Goal: Information Seeking & Learning: Learn about a topic

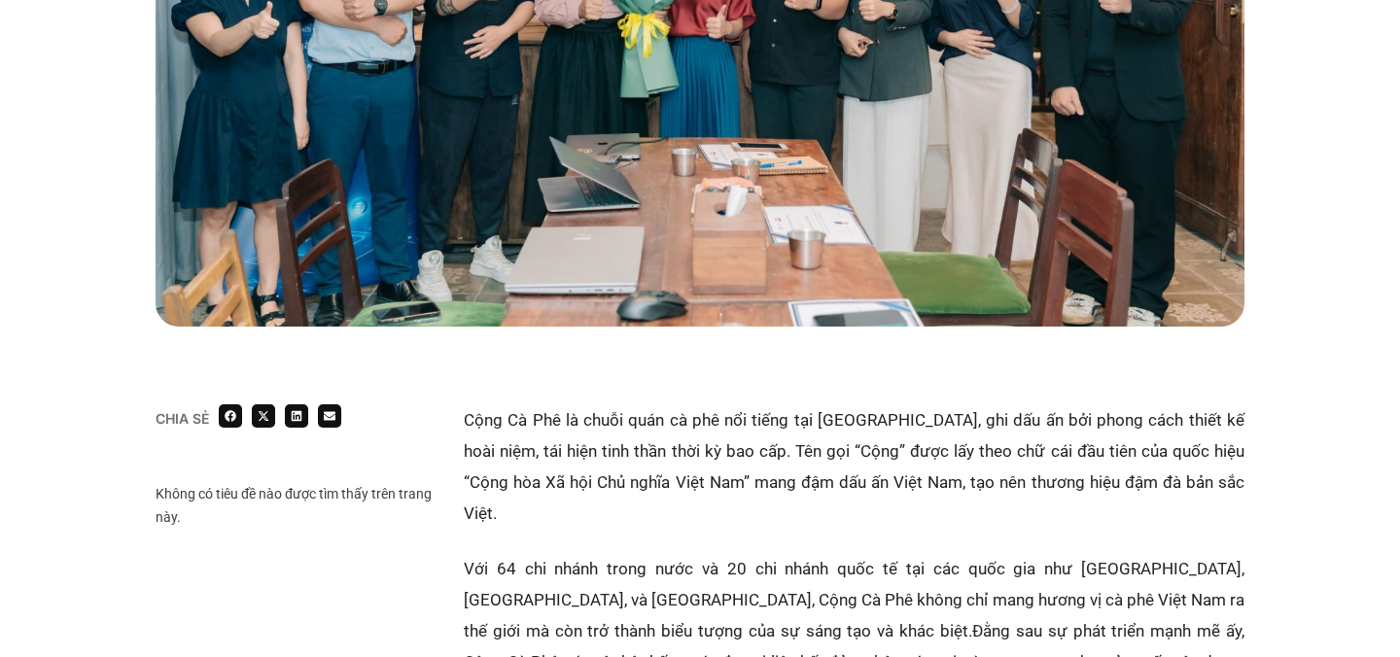
scroll to position [853, 0]
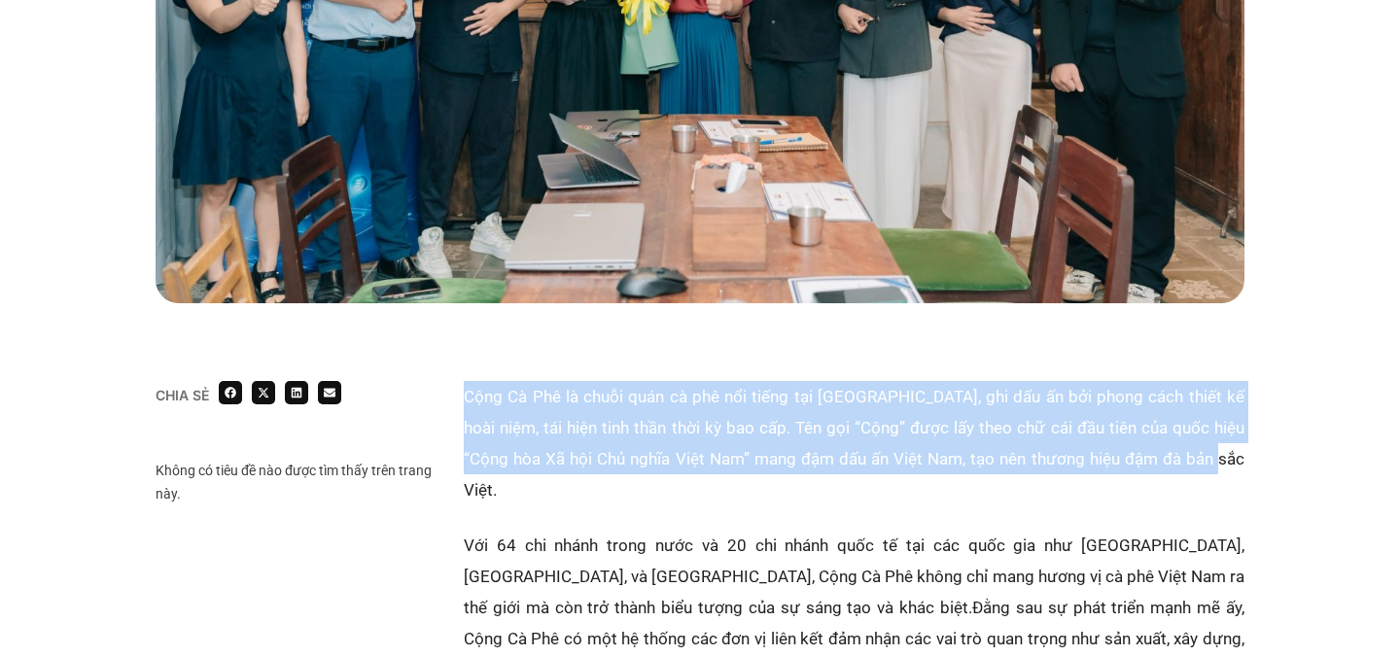
drag, startPoint x: 467, startPoint y: 398, endPoint x: 1178, endPoint y: 455, distance: 713.3
click at [1179, 456] on p "Cộng Cà Phê là chuỗi quán cà phê nổi tiếng tại [GEOGRAPHIC_DATA], ghi dấu ấn bở…" at bounding box center [854, 443] width 781 height 124
copy p "Cộng Cà Phê là chuỗi quán cà phê nổi tiếng tại [GEOGRAPHIC_DATA], ghi dấu ấn bở…"
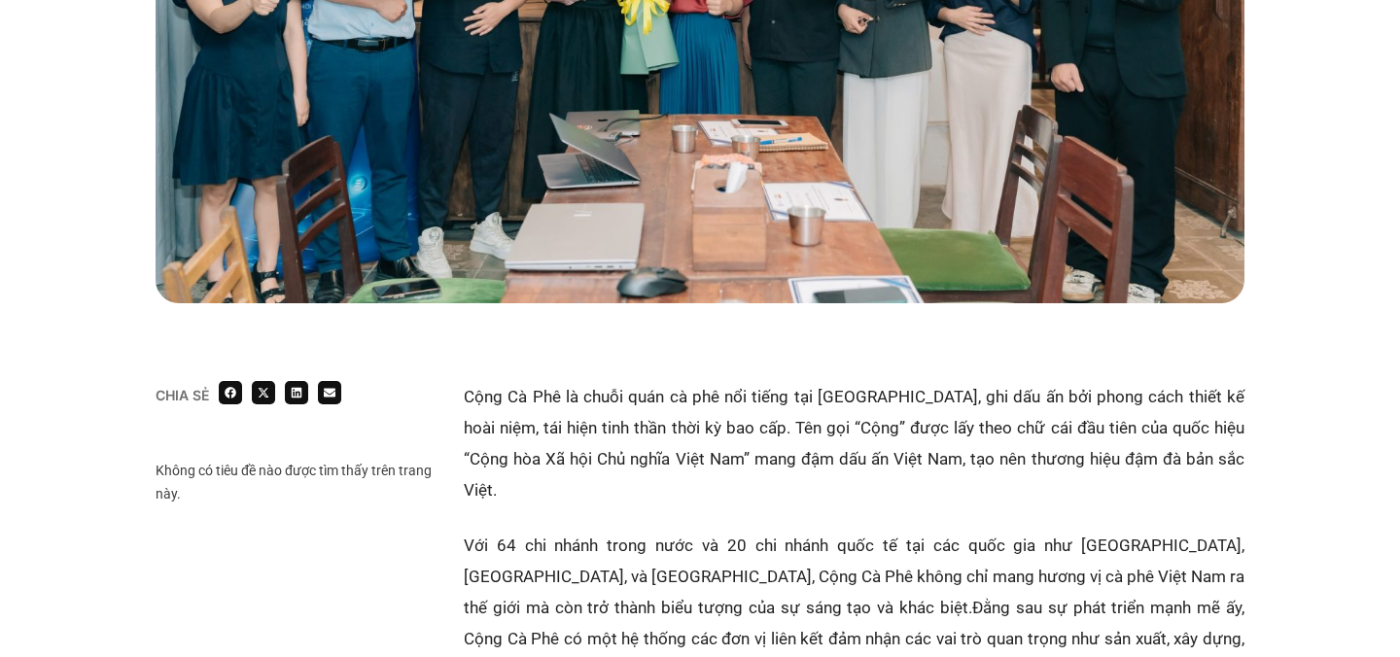
click at [651, 530] on p "Với 64 chi nhánh trong nước và 20 chi nhánh quốc tế tại các quốc gia như [GEOGR…" at bounding box center [854, 608] width 781 height 156
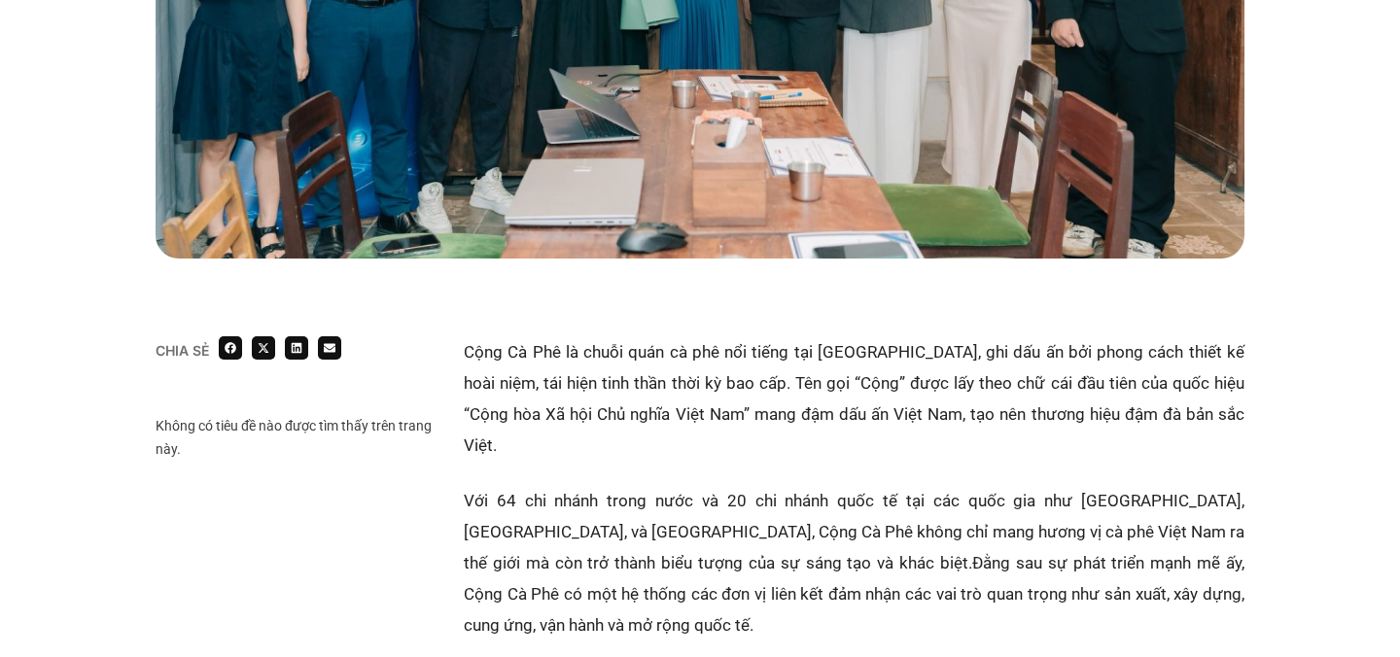
scroll to position [901, 0]
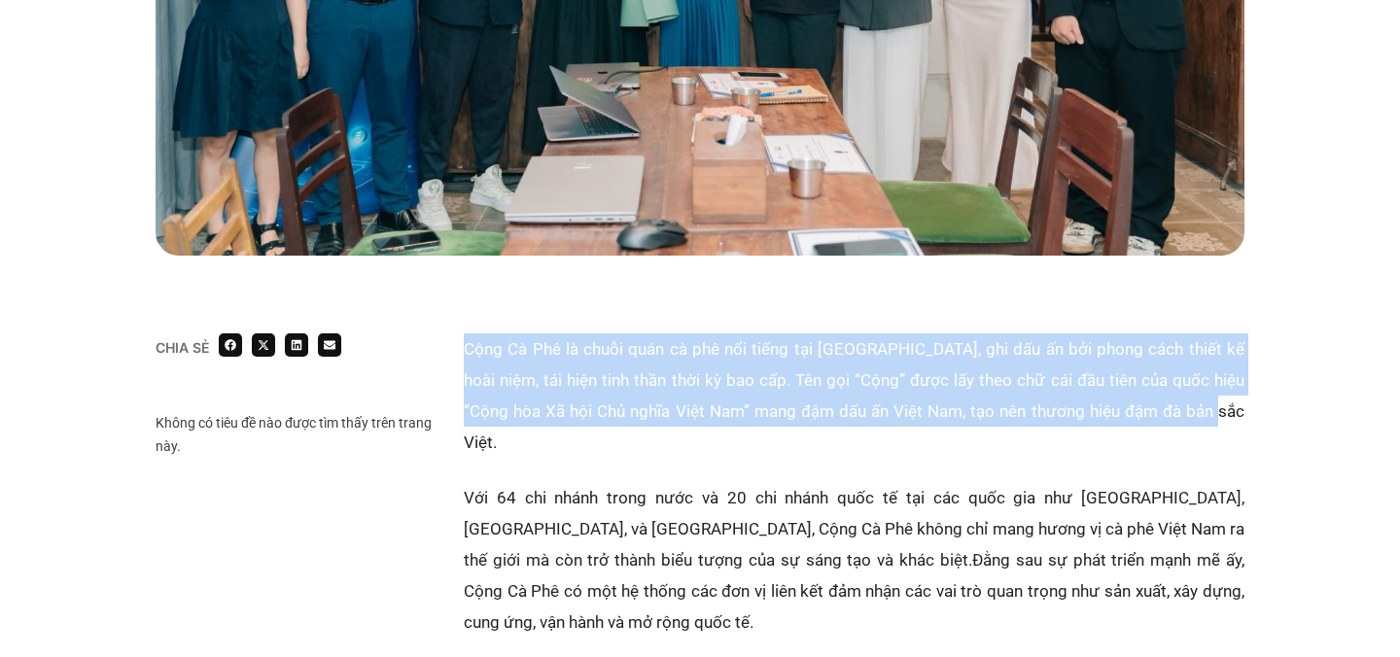
drag, startPoint x: 465, startPoint y: 350, endPoint x: 1180, endPoint y: 410, distance: 717.4
click at [1180, 410] on p "Cộng Cà Phê là chuỗi quán cà phê nổi tiếng tại [GEOGRAPHIC_DATA], ghi dấu ấn bở…" at bounding box center [854, 396] width 781 height 124
copy p "Cộng Cà Phê là chuỗi quán cà phê nổi tiếng tại [GEOGRAPHIC_DATA], ghi dấu ấn bở…"
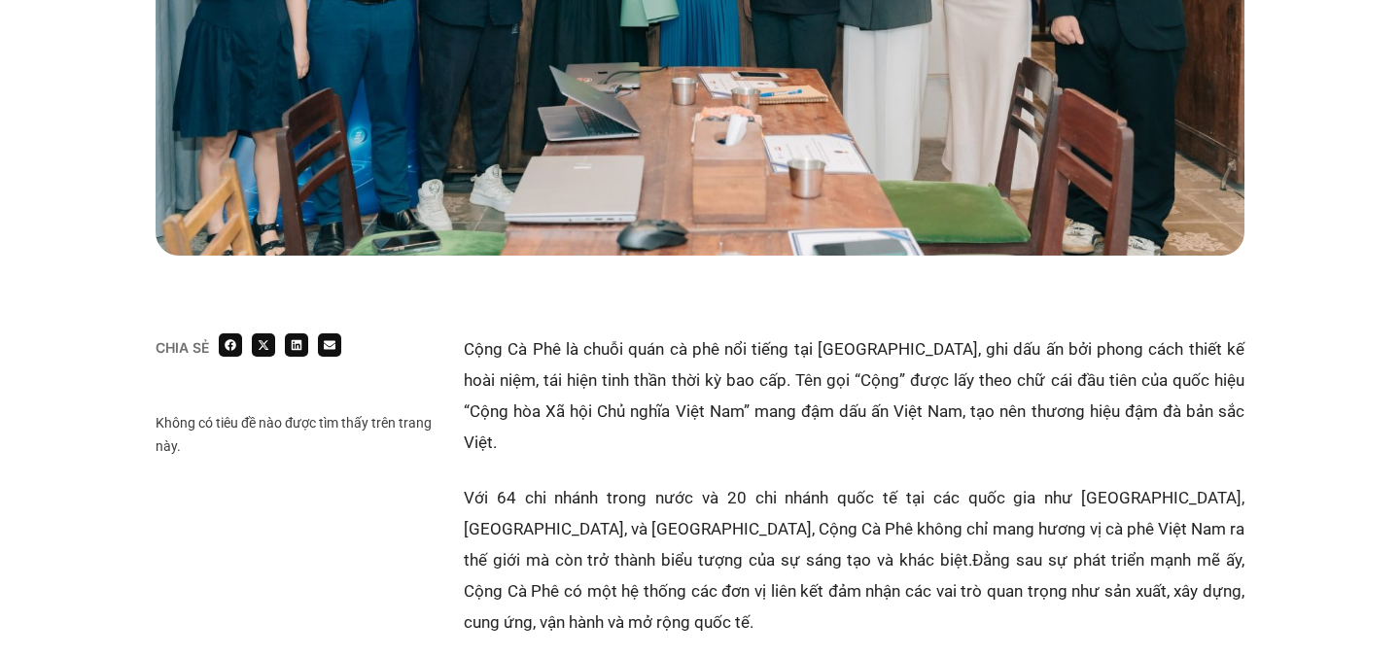
click at [638, 482] on p "Với 64 chi nhánh trong nước và 20 chi nhánh quốc tế tại các quốc gia như [GEOGR…" at bounding box center [854, 560] width 781 height 156
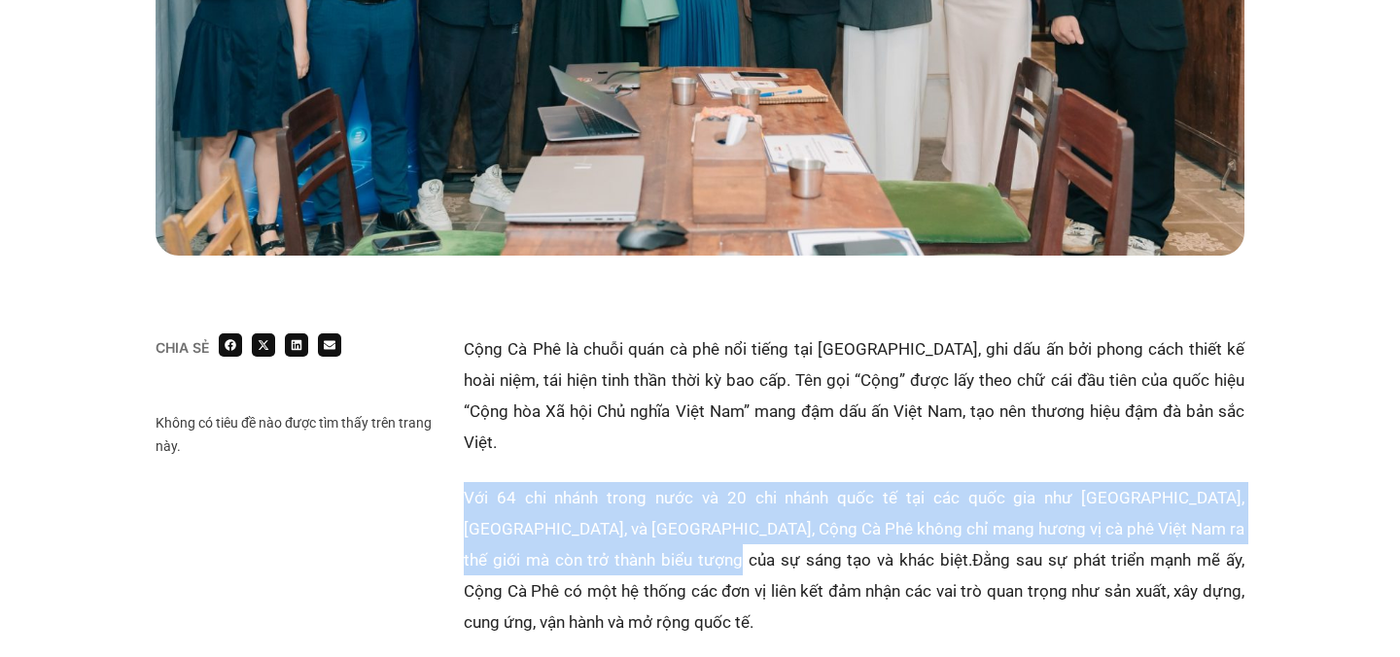
drag, startPoint x: 467, startPoint y: 469, endPoint x: 681, endPoint y: 534, distance: 223.7
click at [680, 534] on p "Với 64 chi nhánh trong nước và 20 chi nhánh quốc tế tại các quốc gia như [GEOGR…" at bounding box center [854, 560] width 781 height 156
copy p "Với 64 chi nhánh trong nước và 20 chi nhánh quốc tế tại các quốc gia như [GEOGR…"
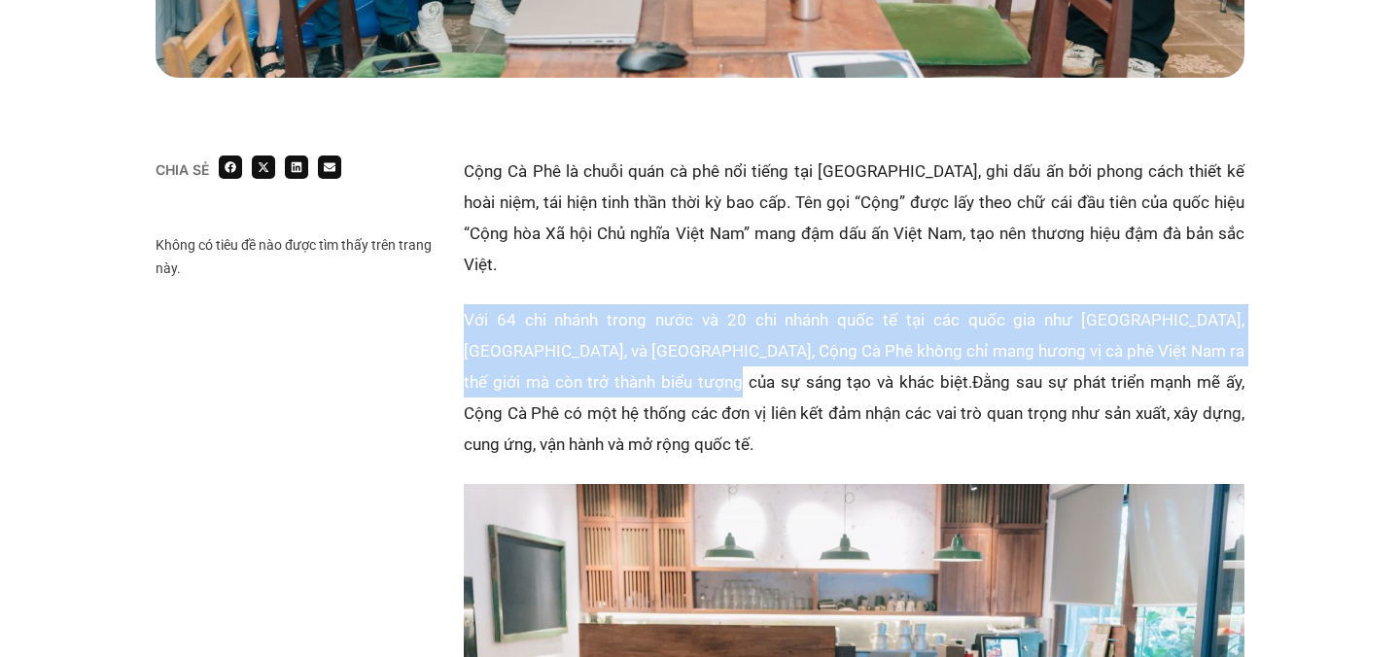
scroll to position [1111, 0]
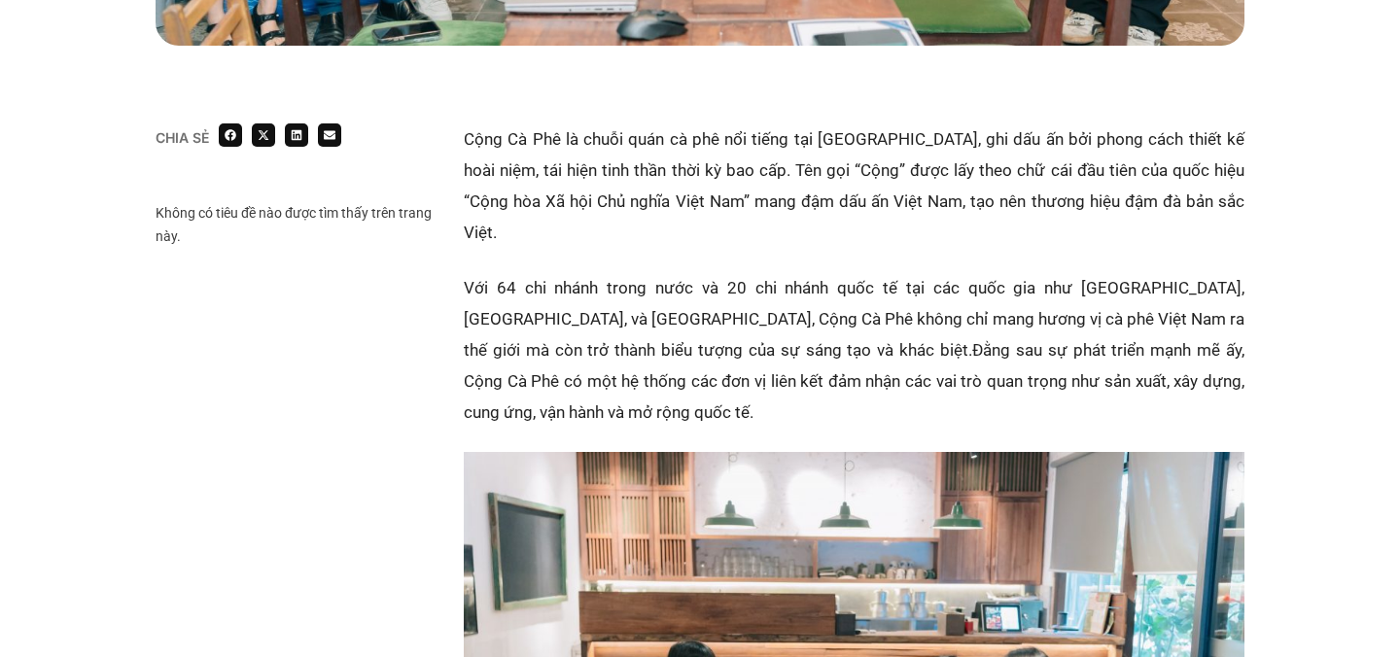
click at [844, 372] on p "Với 64 chi nhánh trong nước và 20 chi nhánh quốc tế tại các quốc gia như [GEOGR…" at bounding box center [854, 350] width 781 height 156
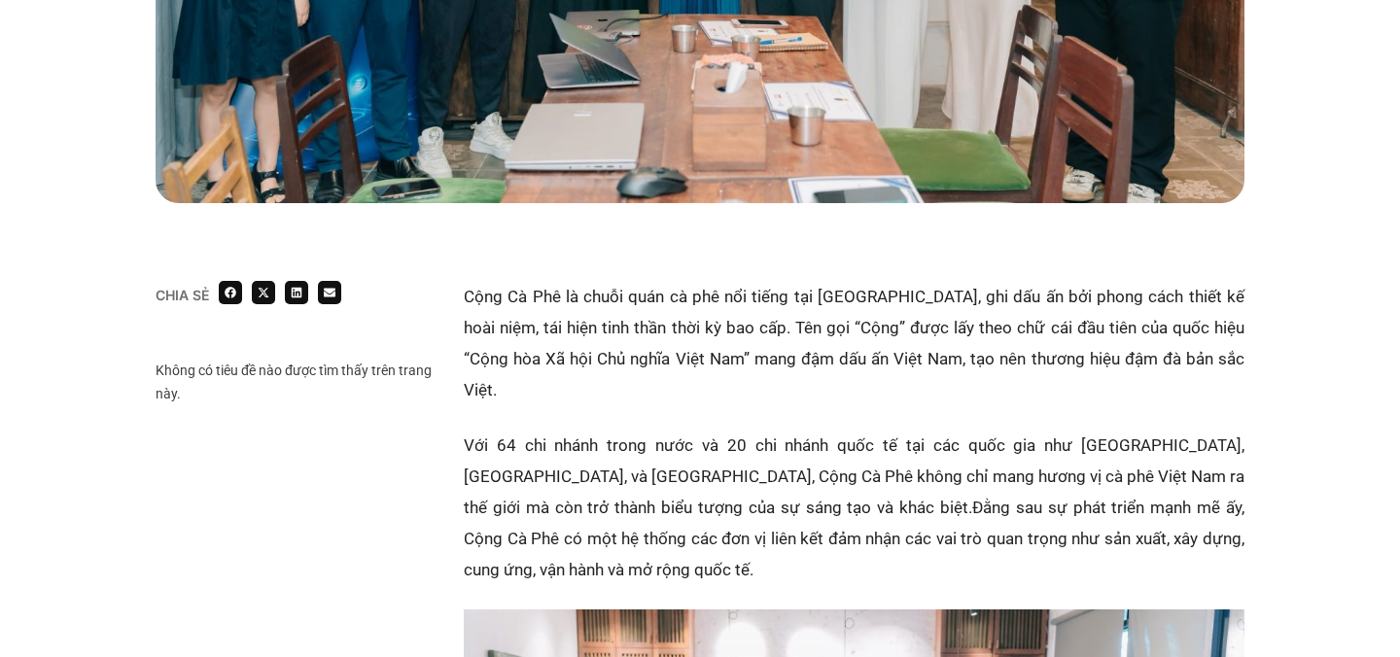
scroll to position [954, 0]
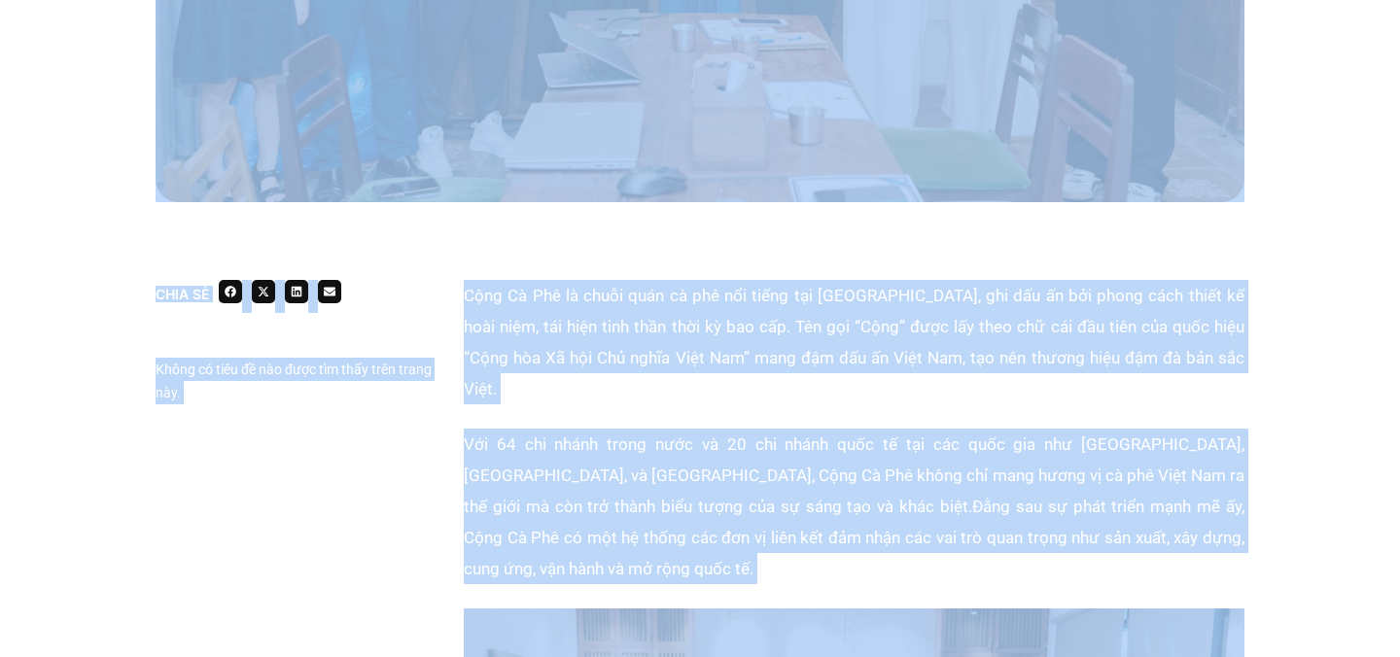
copy body "Lore Ips dolors ametc adip Elitseddo Eiu temp Inc utla E&D Magn A en Admi ven Q…"
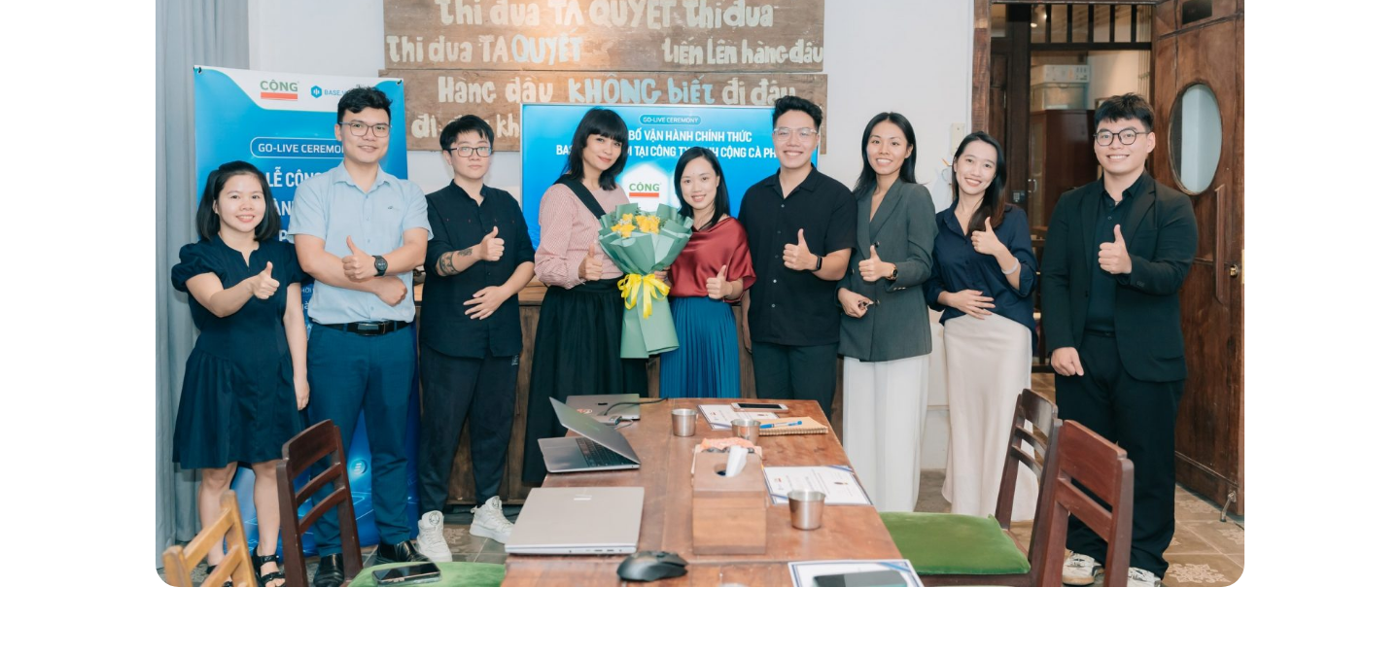
scroll to position [622, 0]
